Goal: Transaction & Acquisition: Purchase product/service

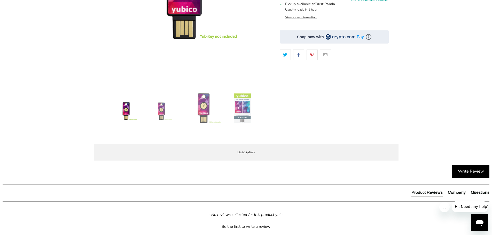
scroll to position [181, 0]
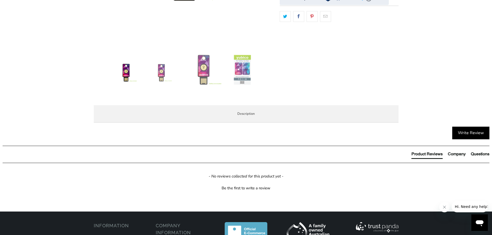
click at [0, 0] on span "Specifications" at bounding box center [0, 0] width 0 height 0
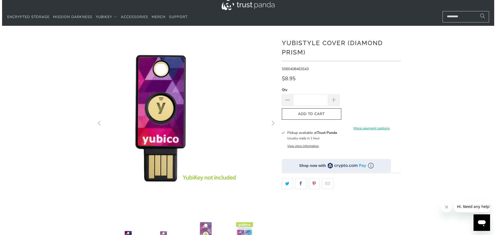
scroll to position [0, 0]
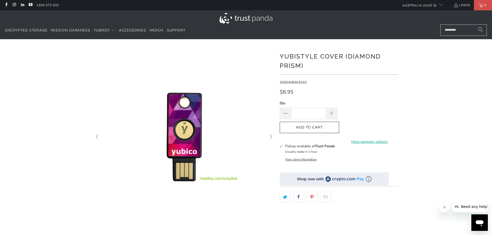
click at [243, 30] on input "Search..." at bounding box center [464, 30] width 47 height 11
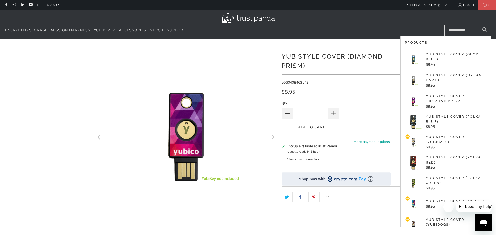
type input "**********"
click at [243, 80] on img at bounding box center [413, 80] width 17 height 17
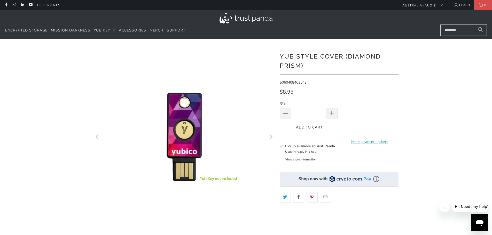
click at [462, 32] on input "Search..." at bounding box center [464, 30] width 47 height 11
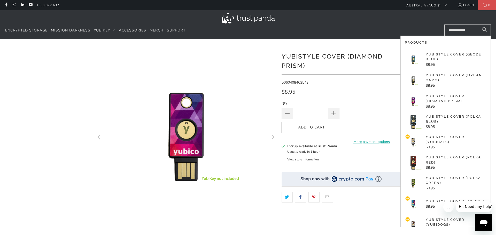
type input "**********"
click at [413, 142] on img at bounding box center [413, 142] width 17 height 17
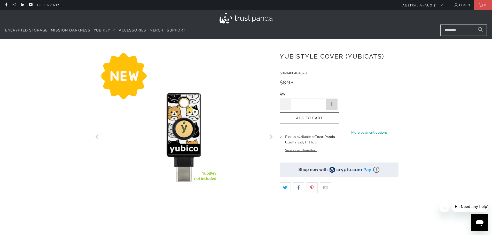
click at [331, 105] on span at bounding box center [332, 105] width 6 height 6
type input "*"
click at [453, 30] on input "Search..." at bounding box center [464, 30] width 47 height 11
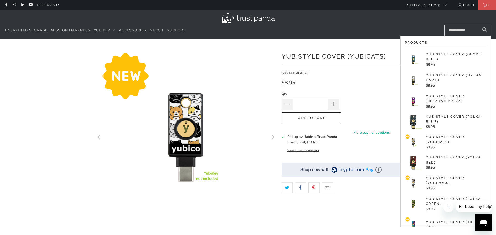
type input "**********"
click at [433, 102] on p "YubiStyle Cover (Diamond Prism)" at bounding box center [456, 99] width 61 height 10
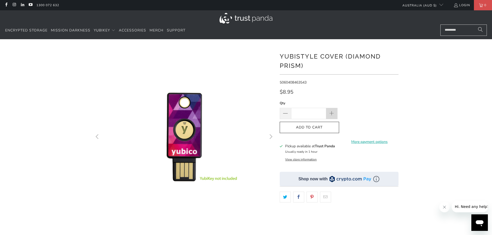
click at [329, 114] on span at bounding box center [332, 114] width 6 height 6
click at [324, 128] on span "Add to Cart" at bounding box center [309, 128] width 49 height 4
click at [283, 114] on span at bounding box center [285, 114] width 6 height 6
type input "*"
click at [317, 127] on span "Add to Cart" at bounding box center [309, 128] width 49 height 4
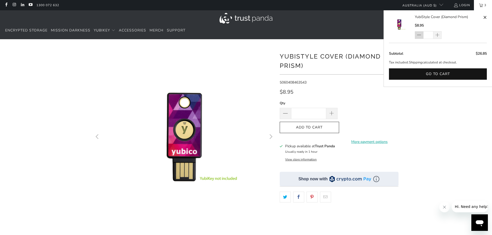
click at [420, 36] on span at bounding box center [419, 35] width 4 height 5
type input "*"
click at [435, 73] on button "Go to cart" at bounding box center [438, 74] width 98 height 12
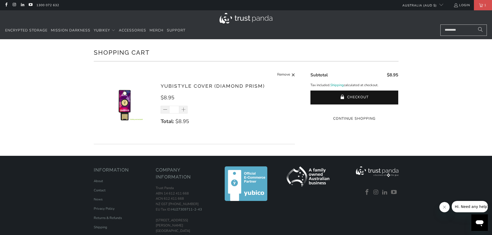
click at [455, 29] on input "Search..." at bounding box center [464, 30] width 47 height 11
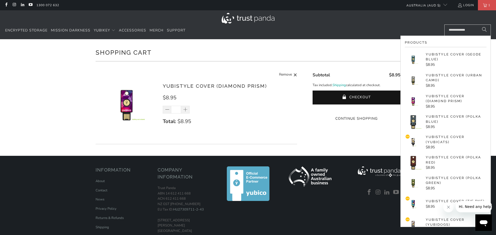
type input "**********"
click at [431, 81] on p "YubiStyle Cover (Urban Camo)" at bounding box center [456, 78] width 61 height 10
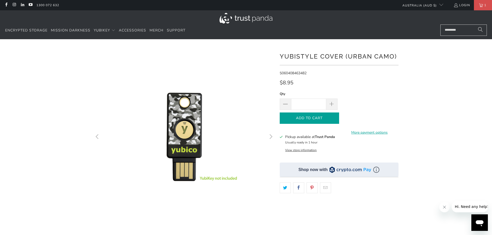
click at [323, 120] on span "Add to Cart" at bounding box center [309, 118] width 49 height 4
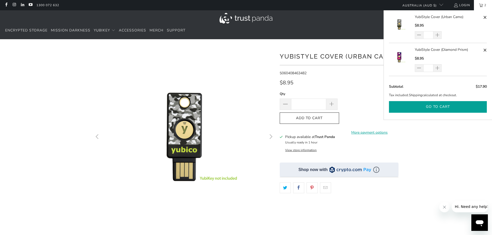
click at [434, 109] on button "Go to cart" at bounding box center [438, 107] width 98 height 12
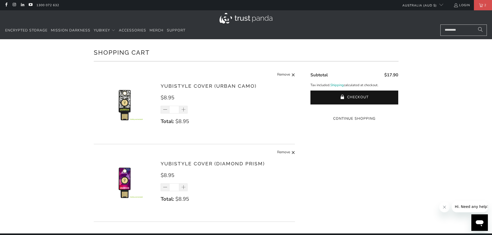
click at [458, 30] on input "Search..." at bounding box center [464, 30] width 47 height 11
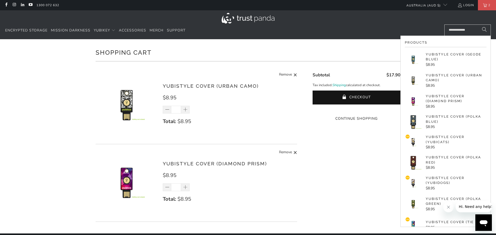
type input "**********"
click at [432, 182] on p "YubiStyle Cover (YubiDogs)" at bounding box center [456, 181] width 61 height 10
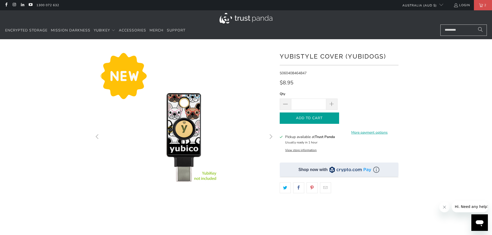
click at [320, 121] on button "Add to Cart" at bounding box center [309, 119] width 59 height 12
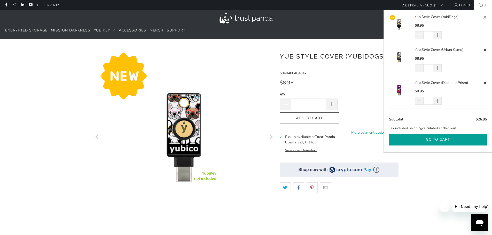
click at [439, 139] on button "Go to cart" at bounding box center [438, 140] width 98 height 12
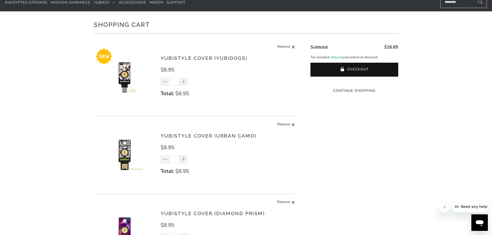
scroll to position [26, 0]
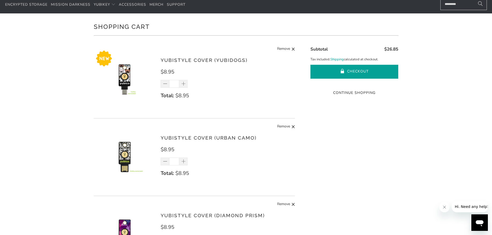
click at [359, 70] on button "Checkout" at bounding box center [355, 72] width 88 height 14
